Goal: Information Seeking & Learning: Learn about a topic

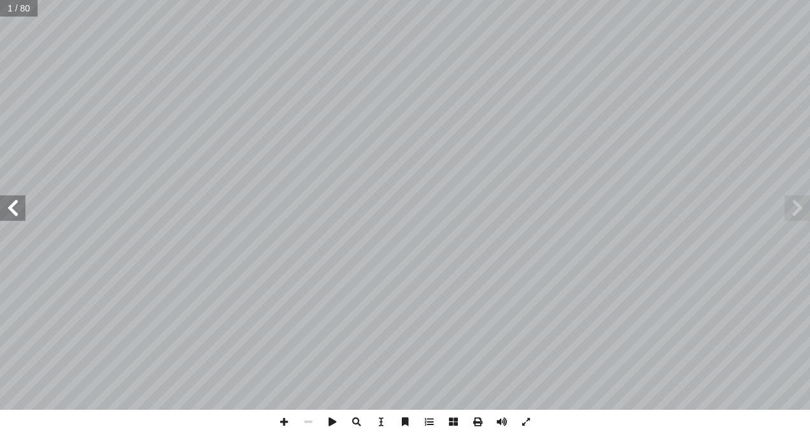
click at [10, 204] on span at bounding box center [12, 208] width 25 height 25
click at [11, 204] on span at bounding box center [12, 208] width 25 height 25
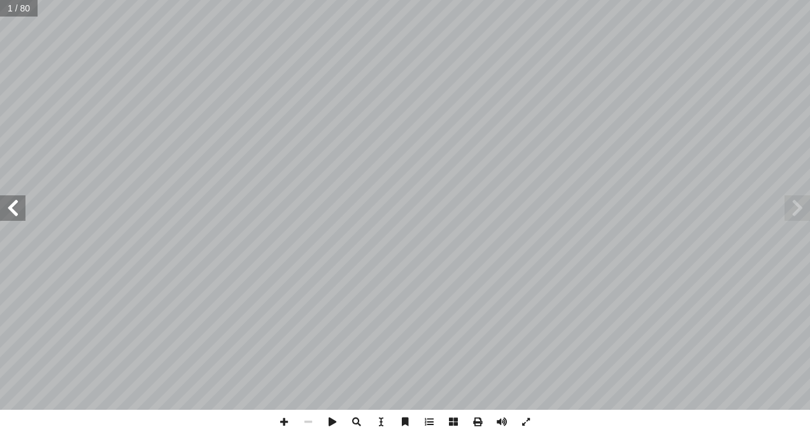
click at [11, 204] on span at bounding box center [12, 208] width 25 height 25
click at [13, 206] on span at bounding box center [12, 208] width 25 height 25
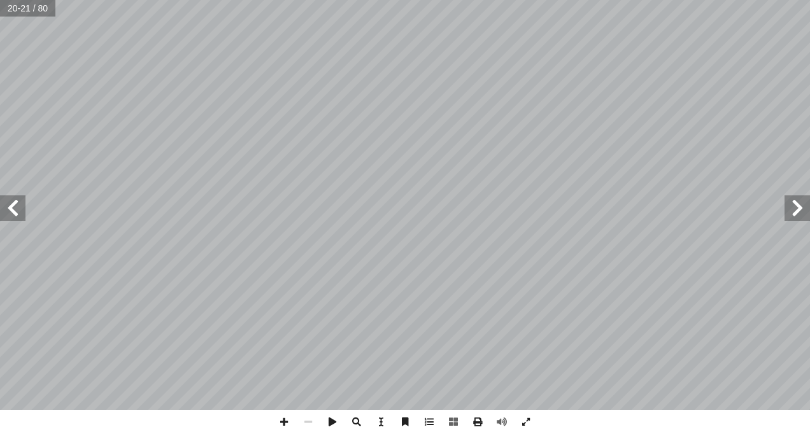
click at [13, 206] on span at bounding box center [12, 208] width 25 height 25
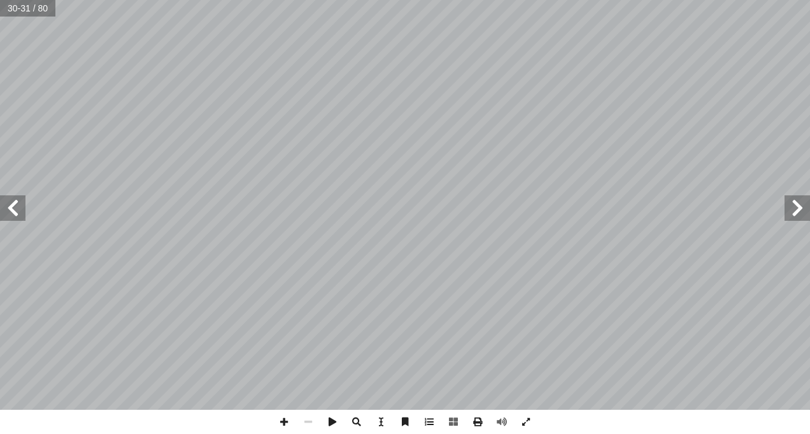
drag, startPoint x: 13, startPoint y: 206, endPoint x: 20, endPoint y: 220, distance: 15.4
click at [20, 220] on span at bounding box center [12, 208] width 25 height 25
click at [15, 210] on span at bounding box center [12, 208] width 25 height 25
click at [13, 210] on span at bounding box center [12, 208] width 25 height 25
click at [11, 211] on span at bounding box center [12, 208] width 25 height 25
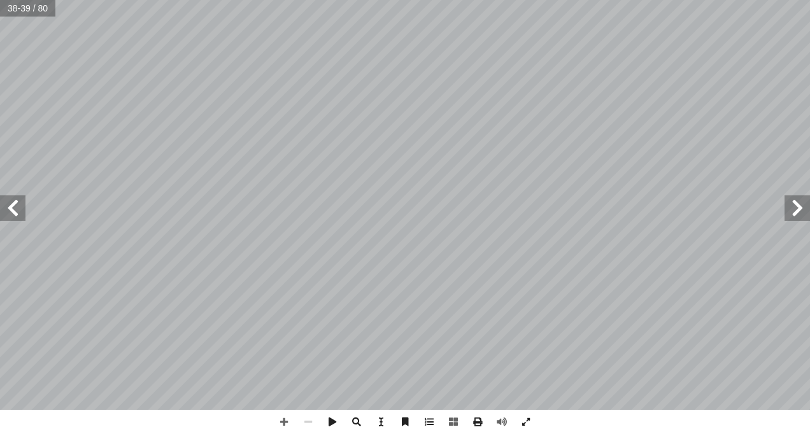
click at [10, 206] on span at bounding box center [12, 208] width 25 height 25
